Goal: Information Seeking & Learning: Learn about a topic

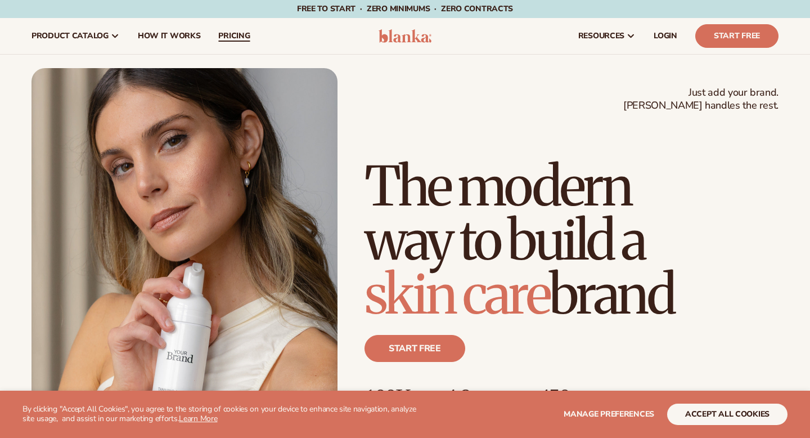
click at [242, 39] on span "pricing" at bounding box center [233, 35] width 31 height 9
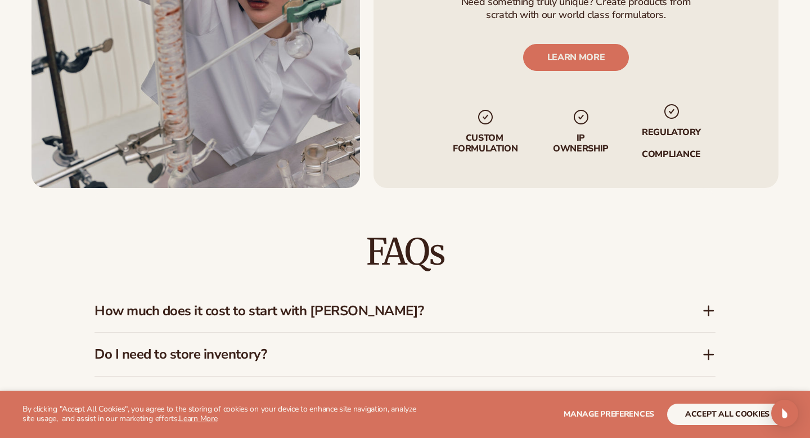
scroll to position [1628, 0]
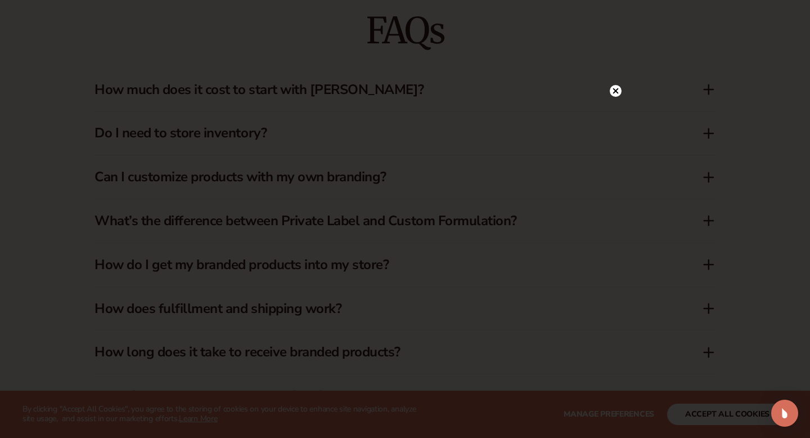
click at [608, 95] on circle at bounding box center [610, 91] width 12 height 12
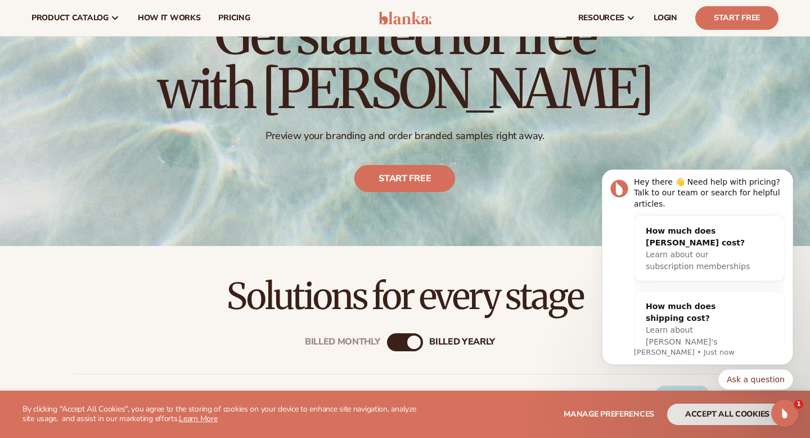
scroll to position [0, 0]
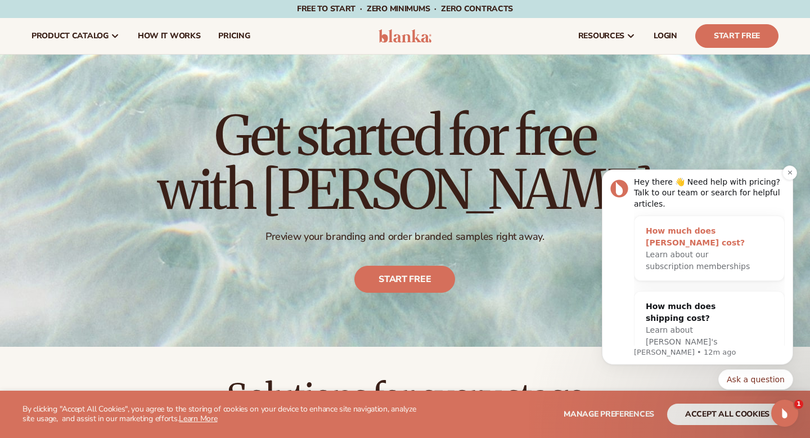
click at [658, 237] on div "How much does Blanka cost?" at bounding box center [698, 237] width 105 height 24
